Goal: Check status: Check status

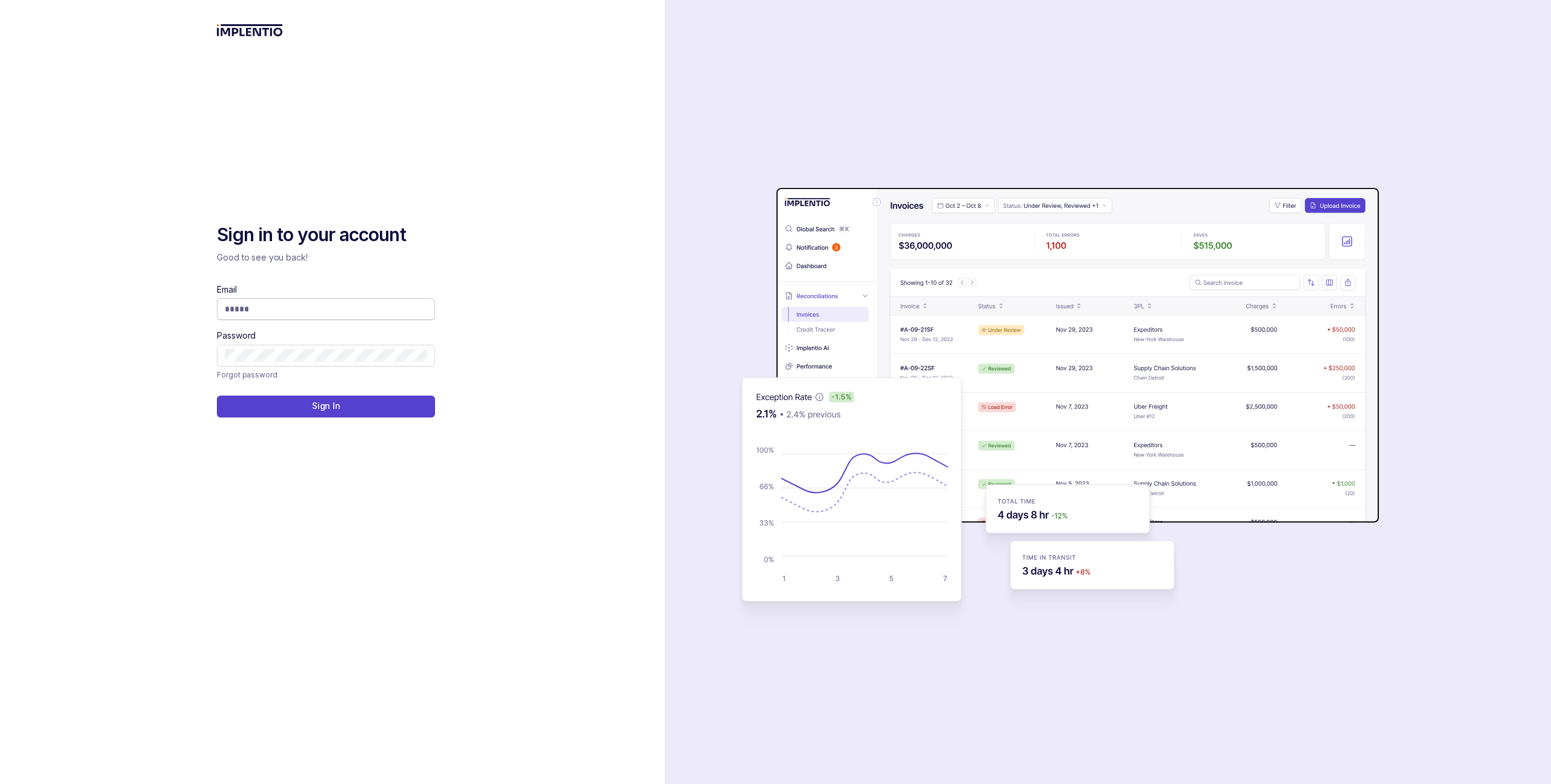
click at [393, 309] on input "Email" at bounding box center [326, 309] width 202 height 12
type input "**********"
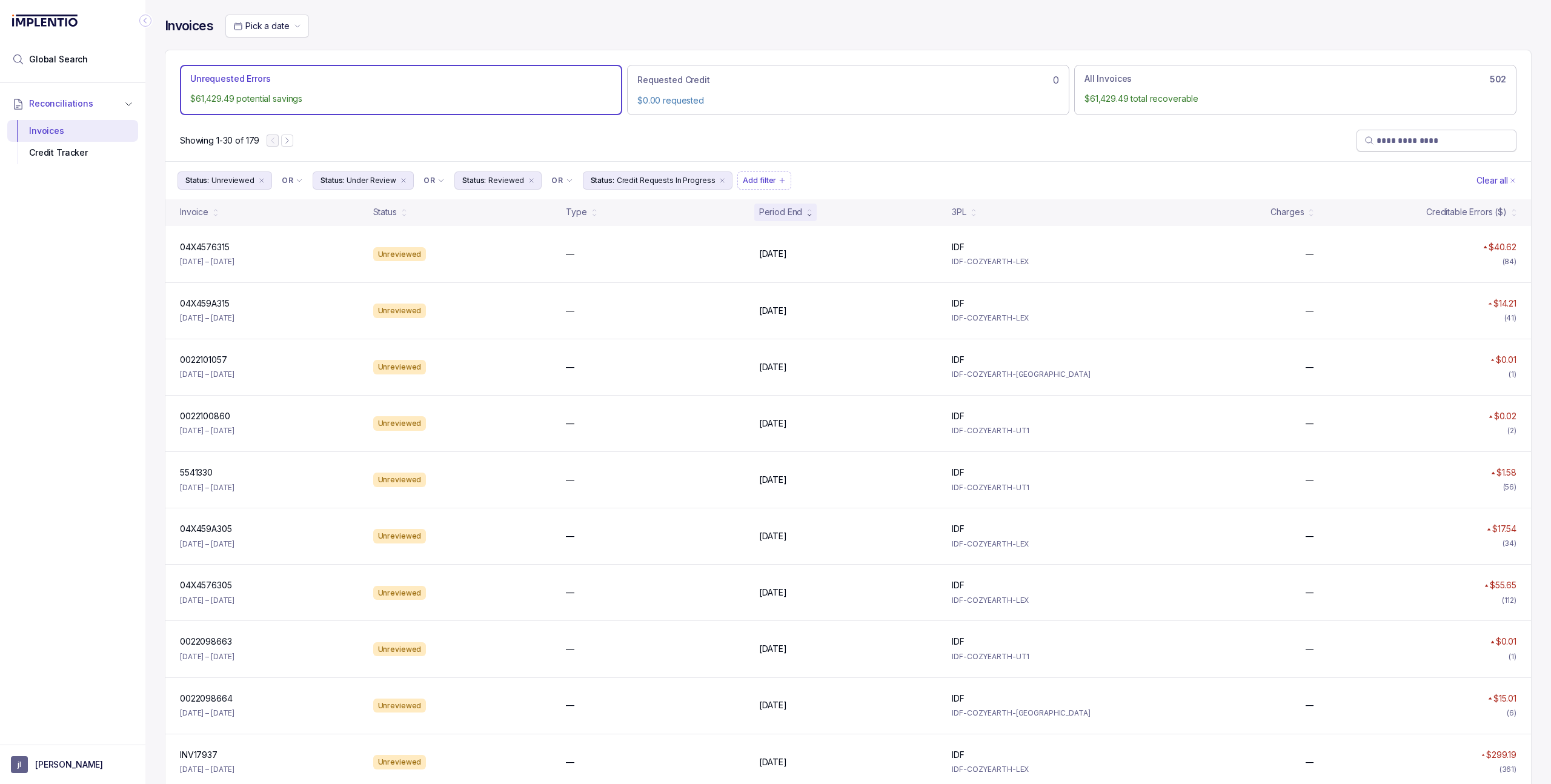
click at [1392, 140] on input "search" at bounding box center [1443, 140] width 132 height 12
paste input "********"
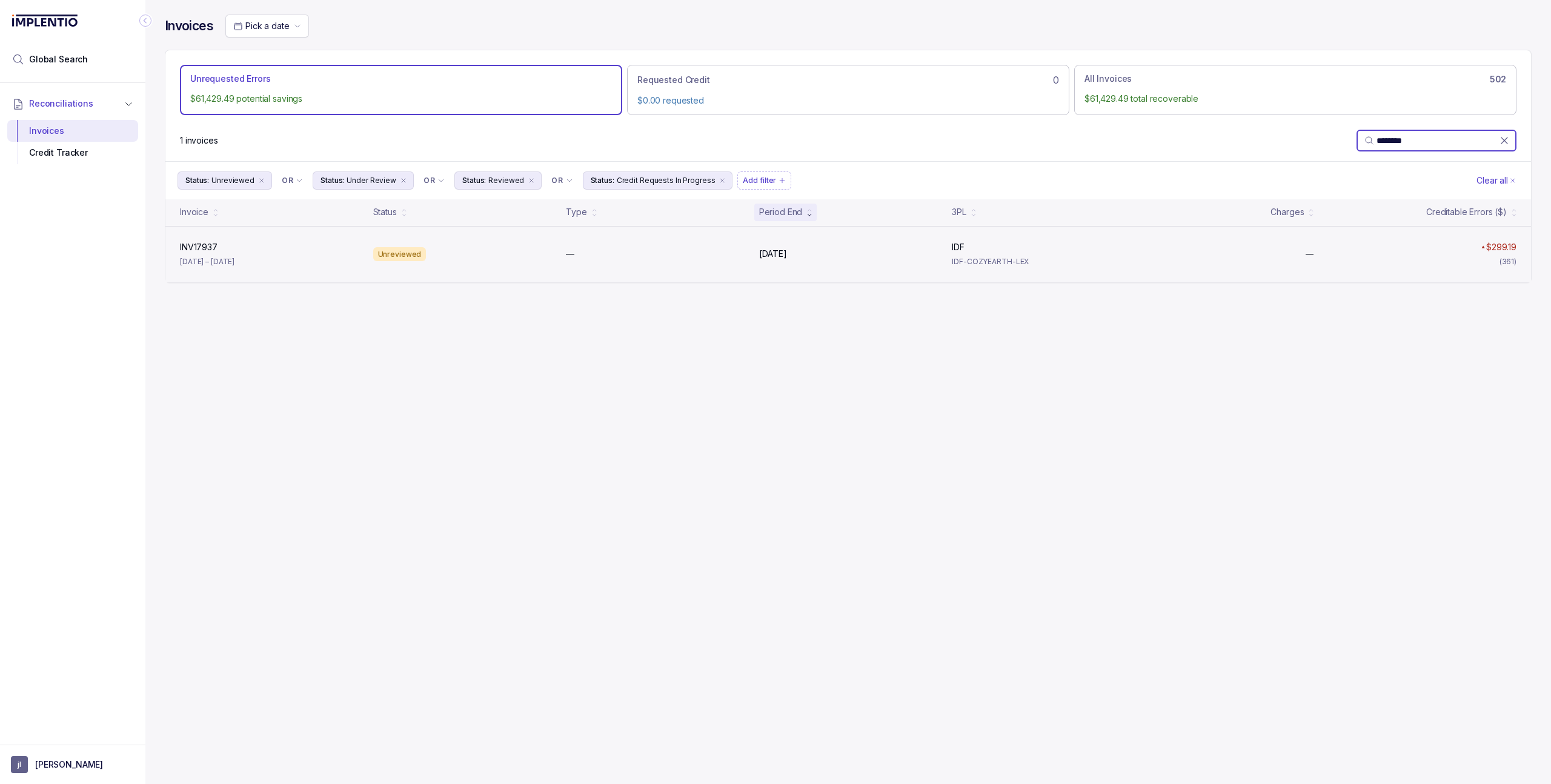
type input "********"
click at [723, 252] on div "—" at bounding box center [655, 253] width 179 height 12
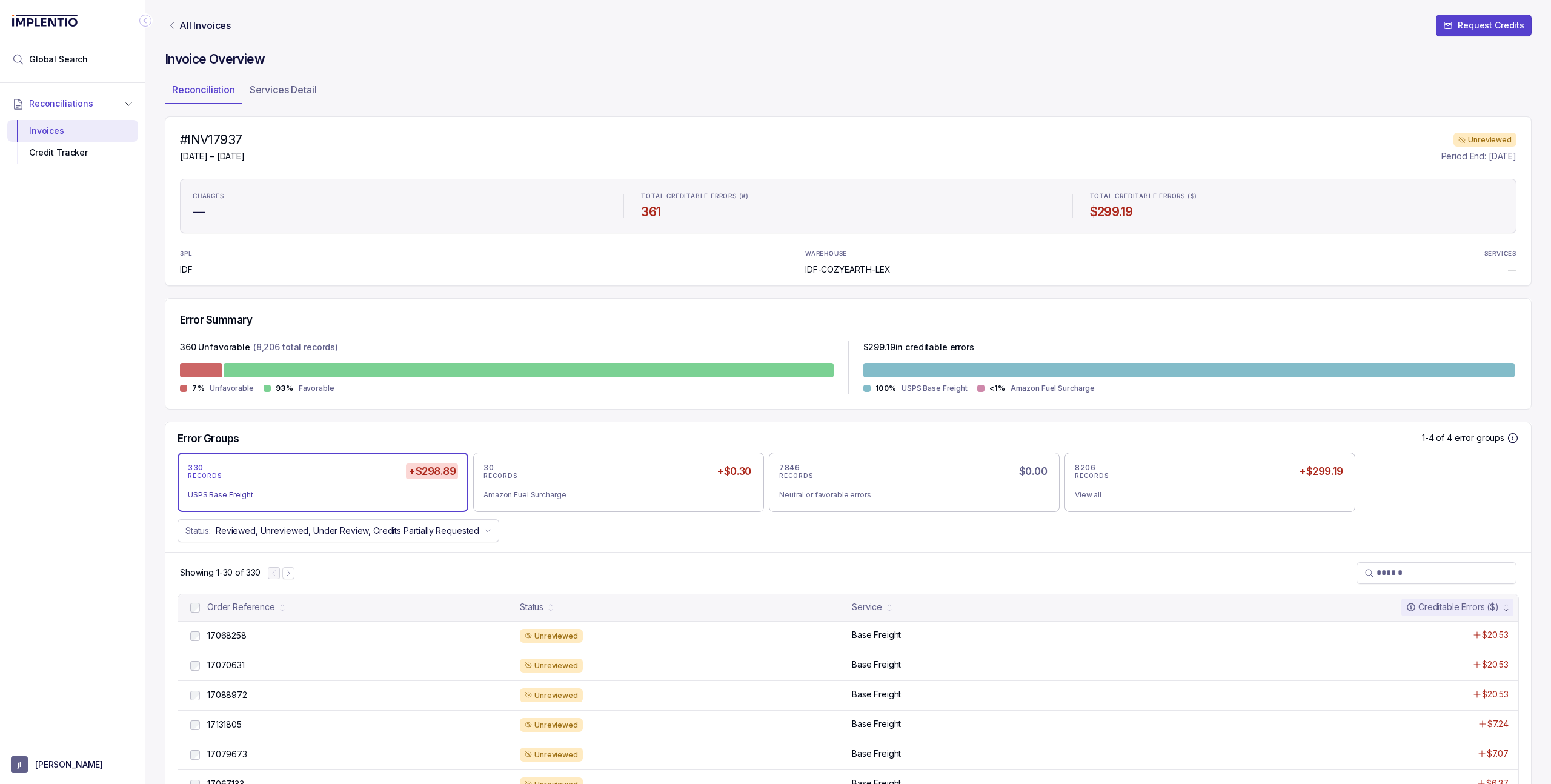
click at [197, 213] on h4 "—" at bounding box center [400, 212] width 413 height 17
click at [306, 87] on p "Services Detail" at bounding box center [283, 89] width 67 height 15
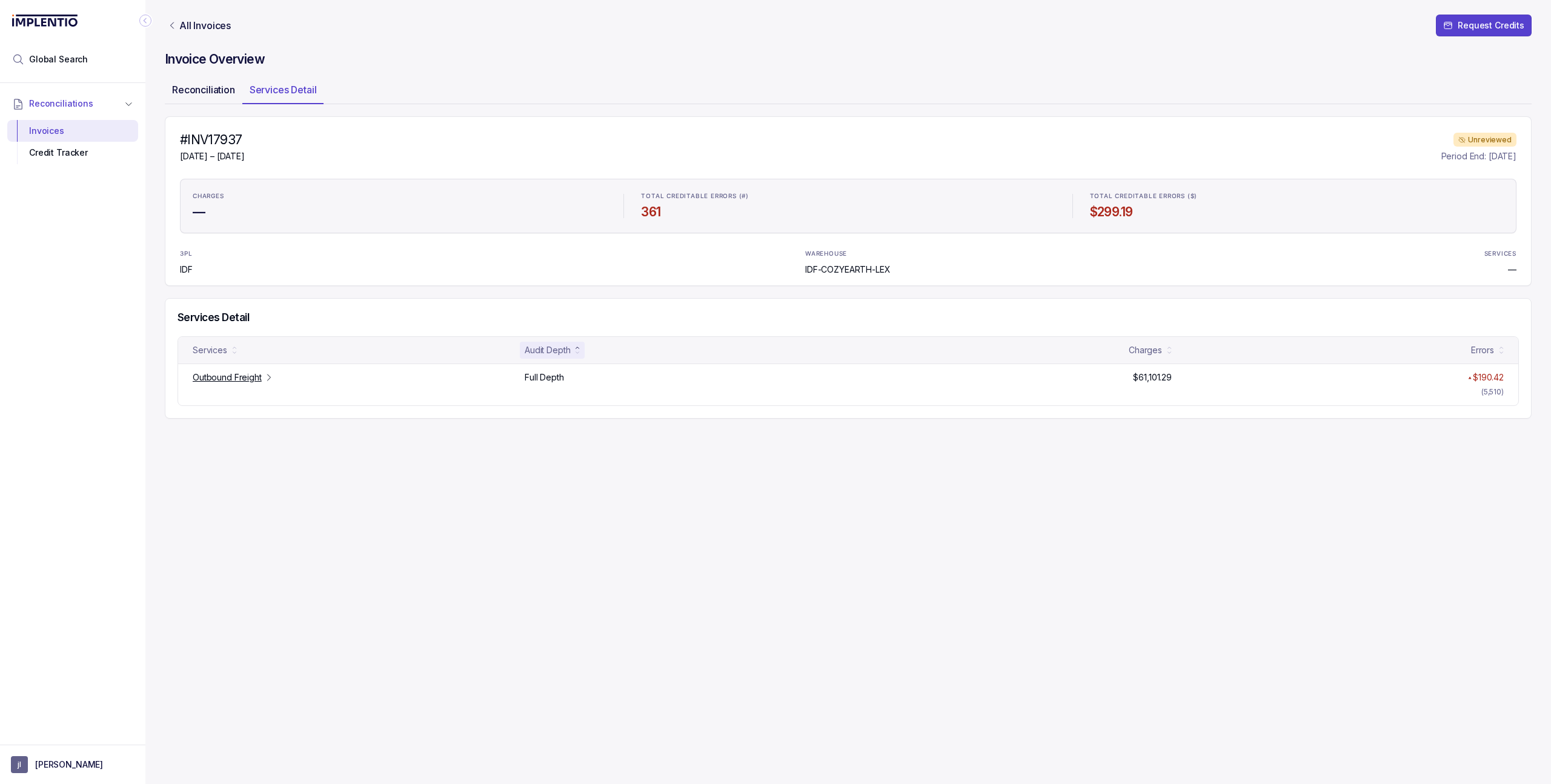
click at [209, 88] on p "Reconciliation" at bounding box center [203, 89] width 63 height 15
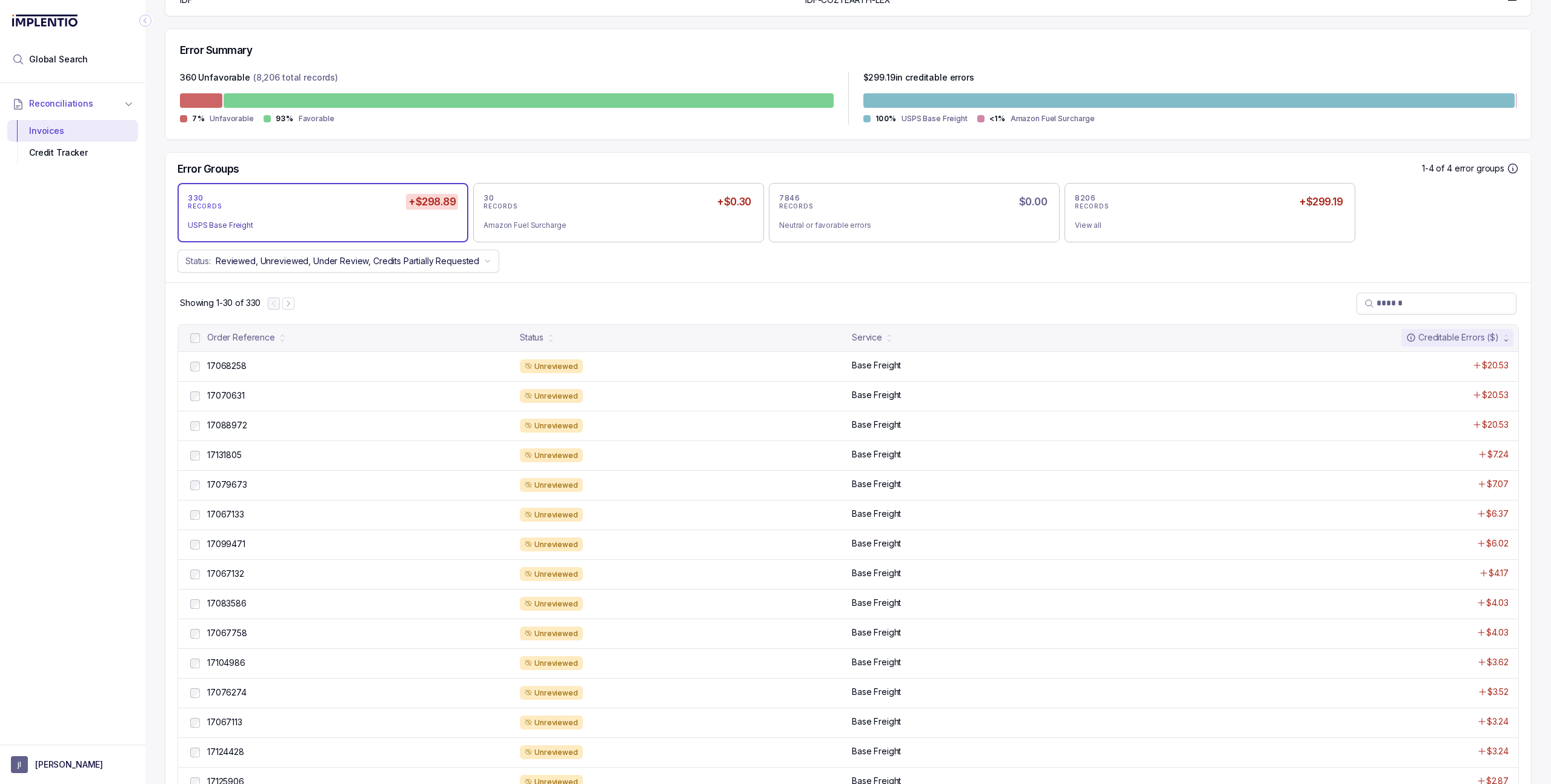
scroll to position [260, 0]
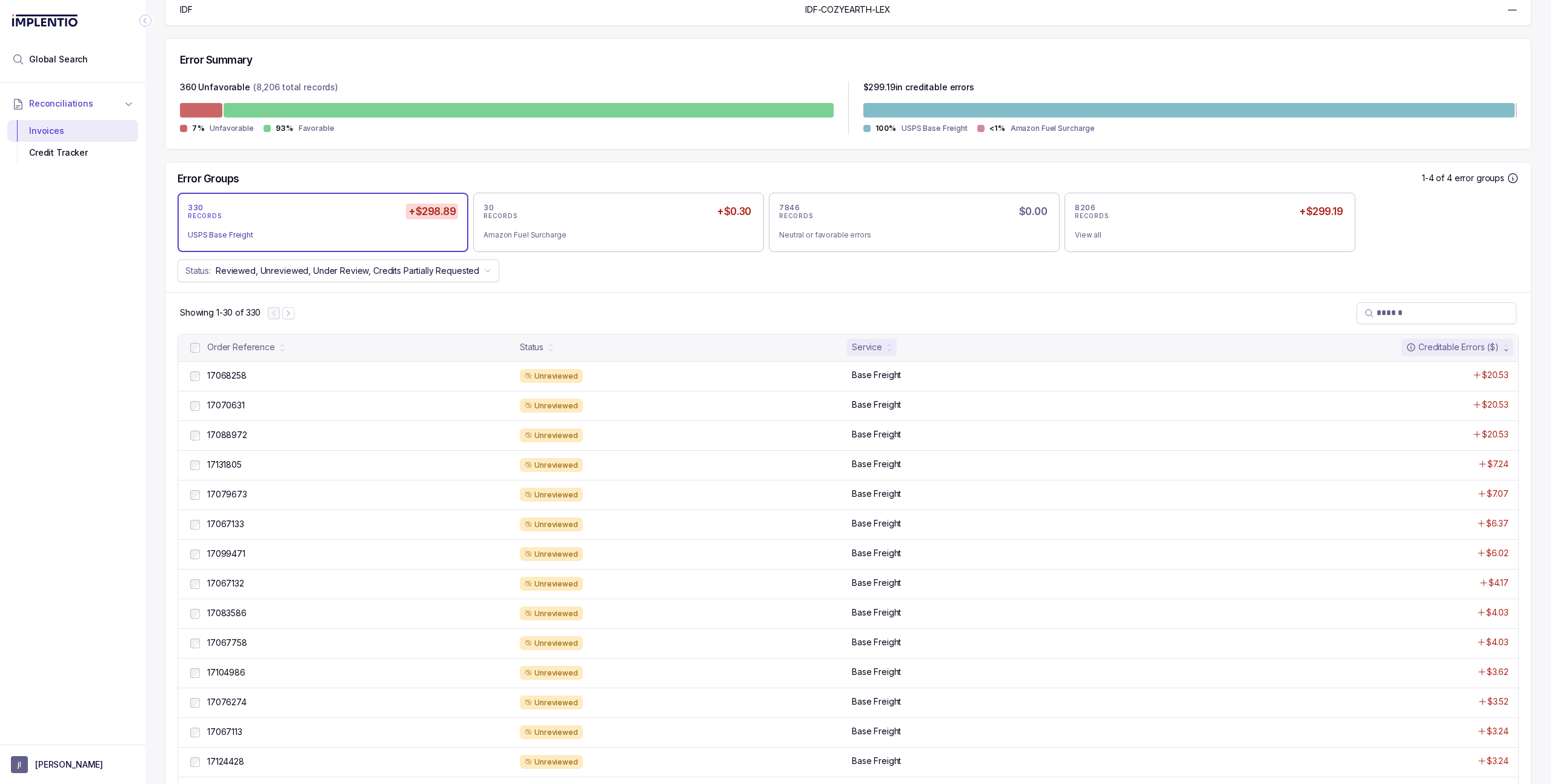
click at [864, 343] on div "Service" at bounding box center [866, 347] width 30 height 12
click at [877, 345] on div "Service" at bounding box center [866, 347] width 30 height 12
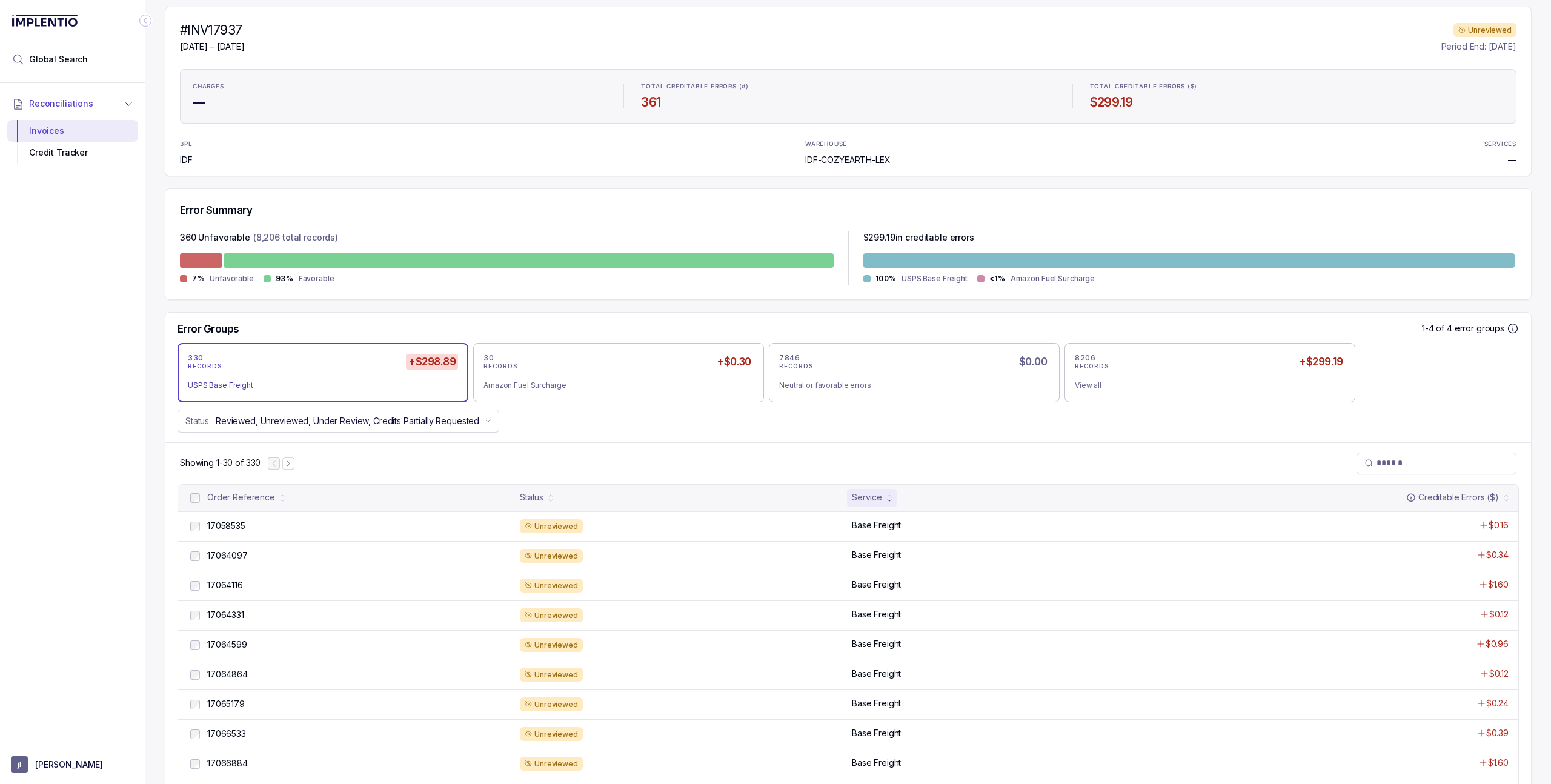
scroll to position [249, 0]
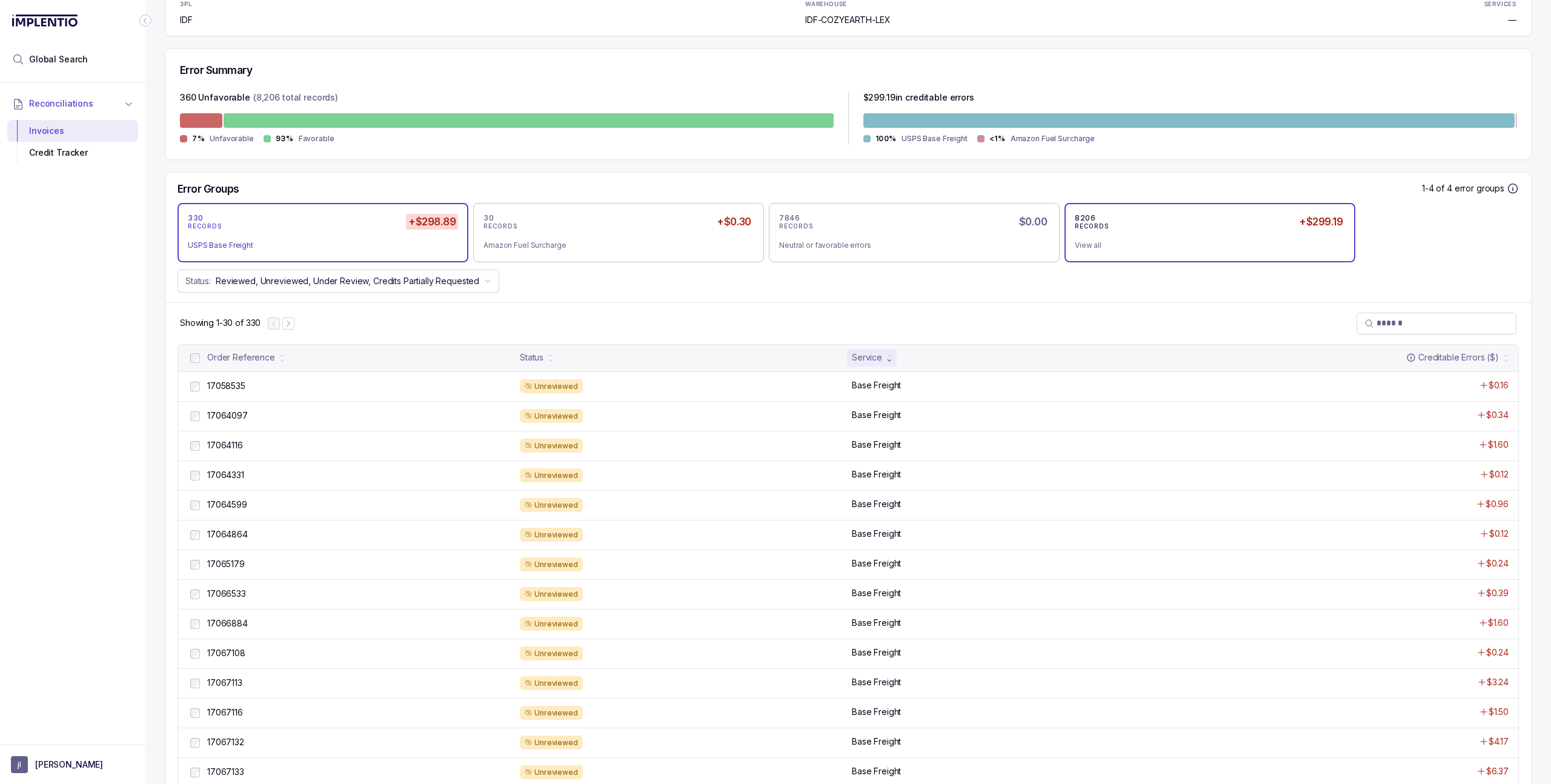
click at [1089, 247] on div "View all" at bounding box center [1205, 245] width 260 height 12
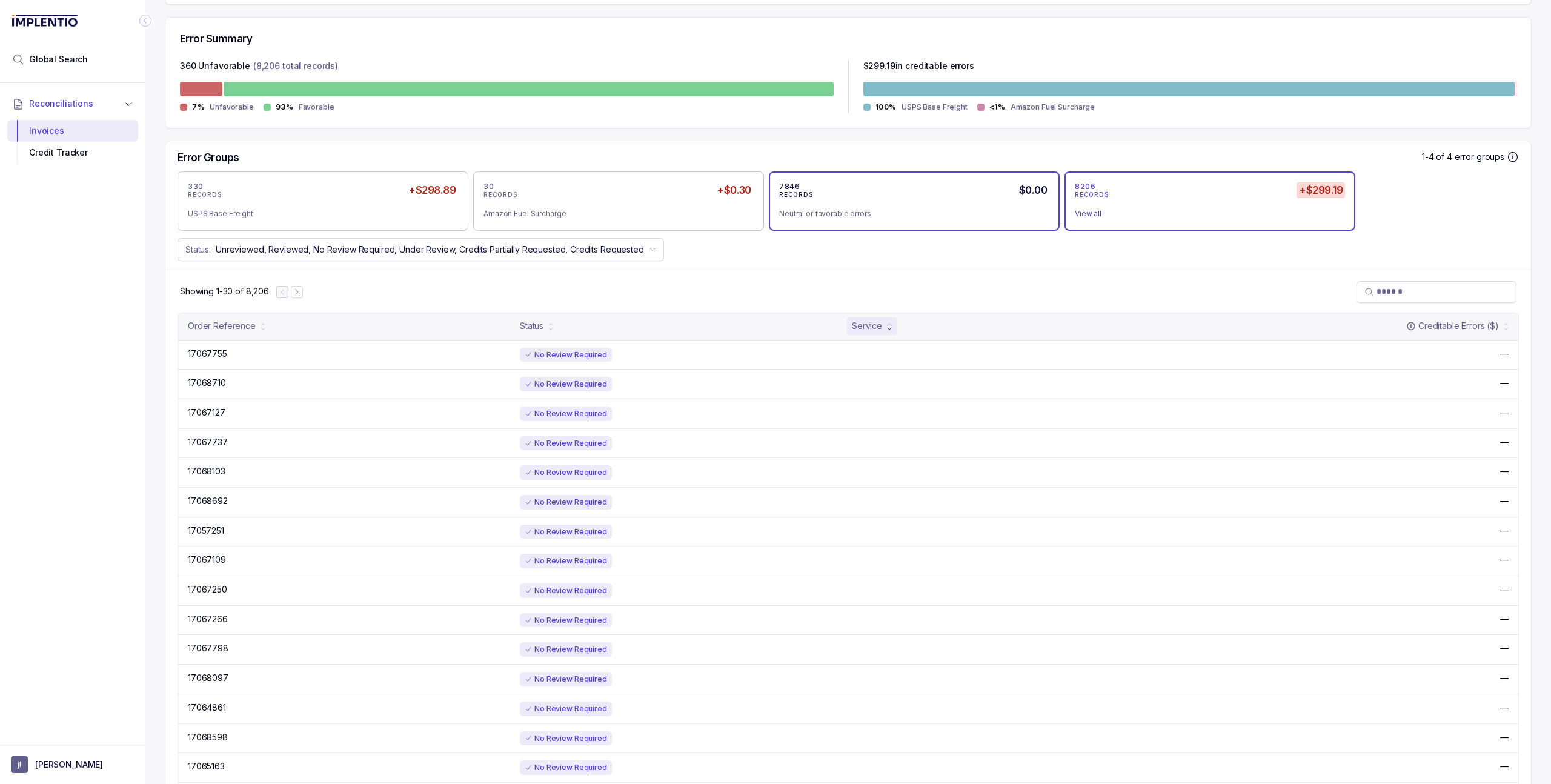
scroll to position [0, 0]
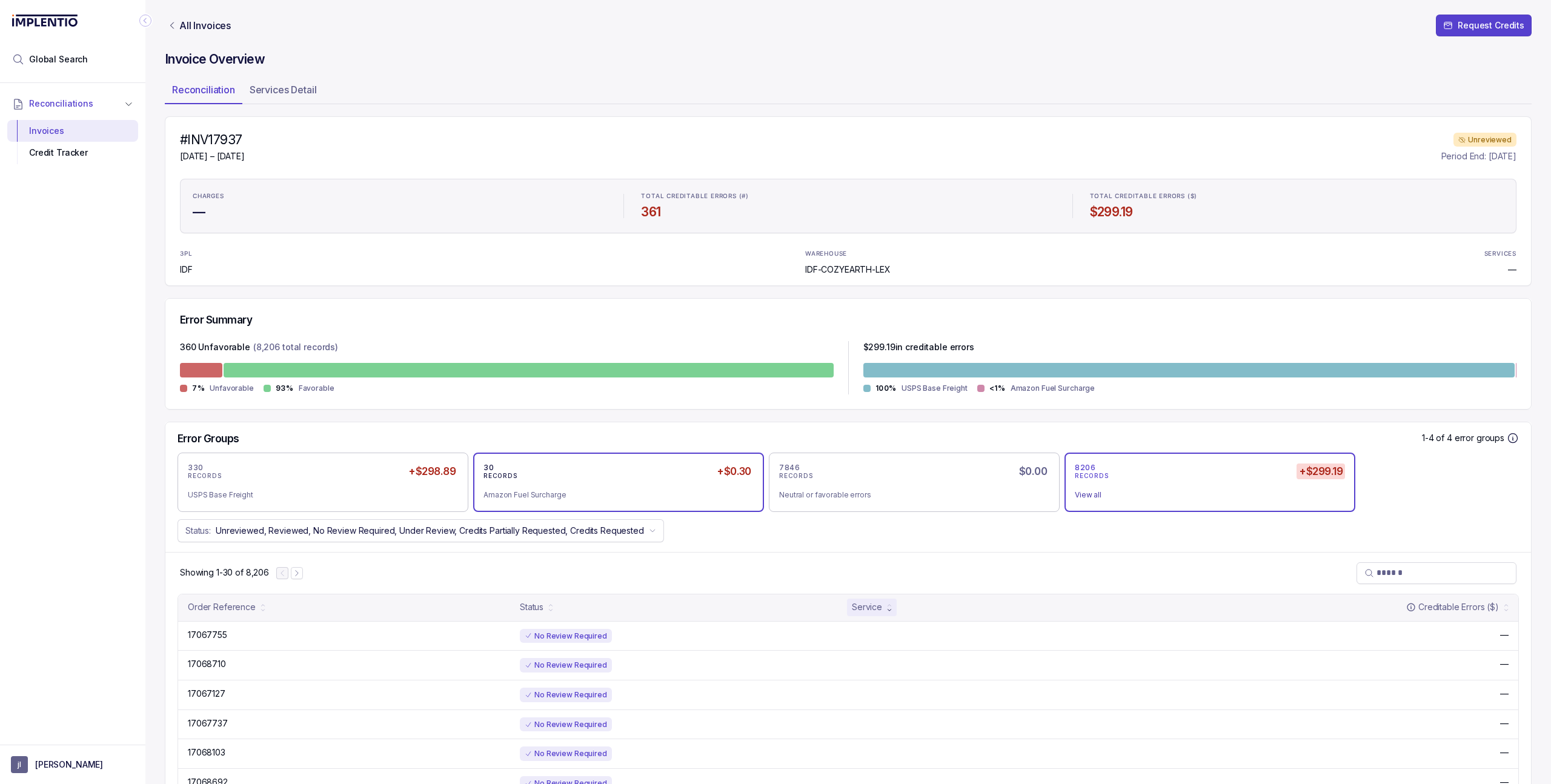
click at [568, 496] on div "Amazon Fuel Surcharge" at bounding box center [614, 494] width 260 height 12
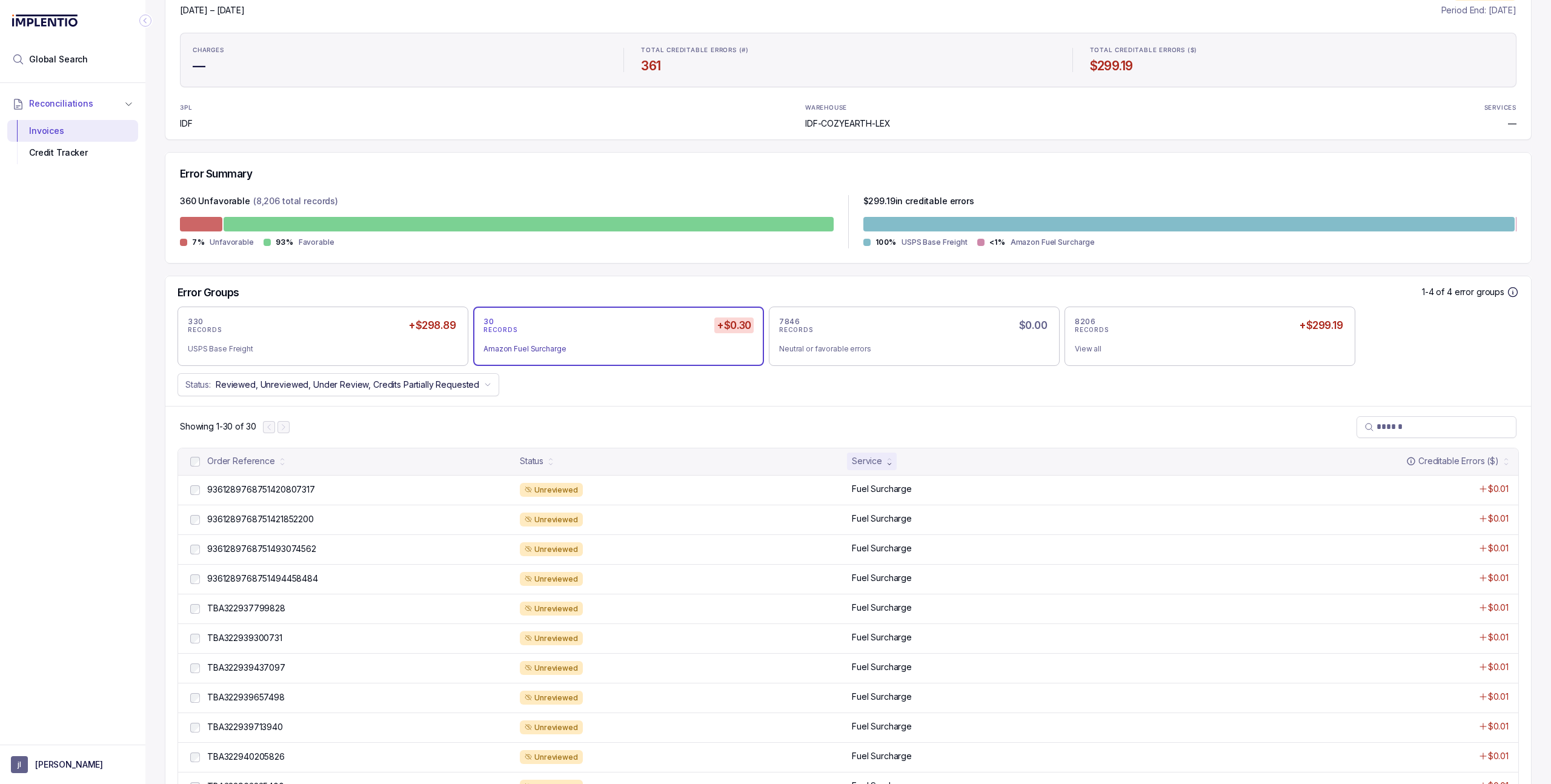
scroll to position [113, 0]
